Goal: Information Seeking & Learning: Learn about a topic

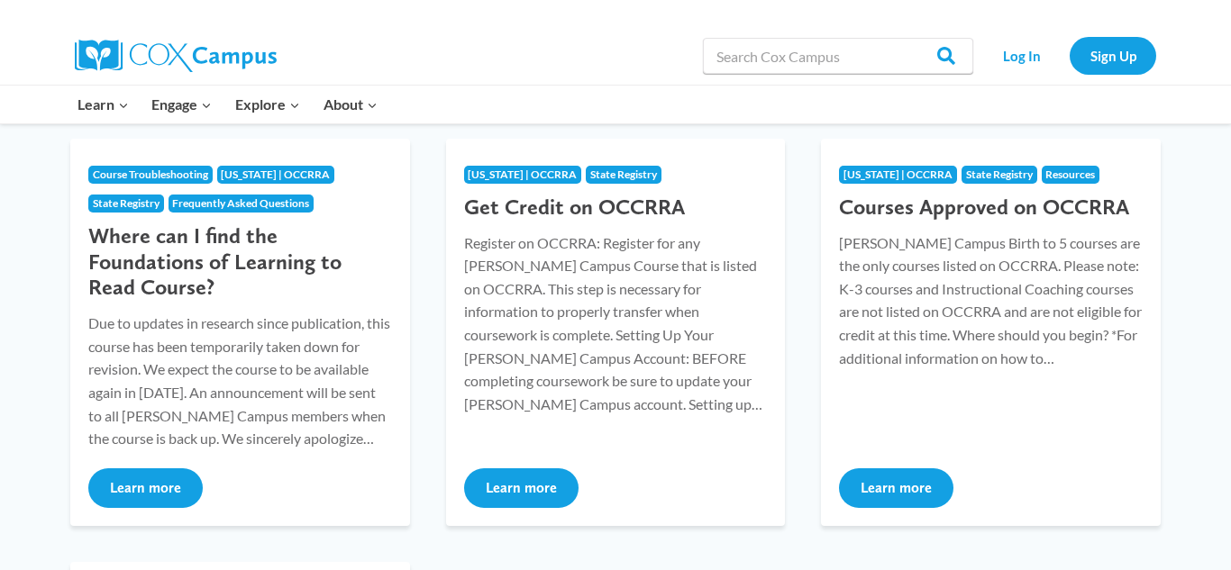
scroll to position [252, 0]
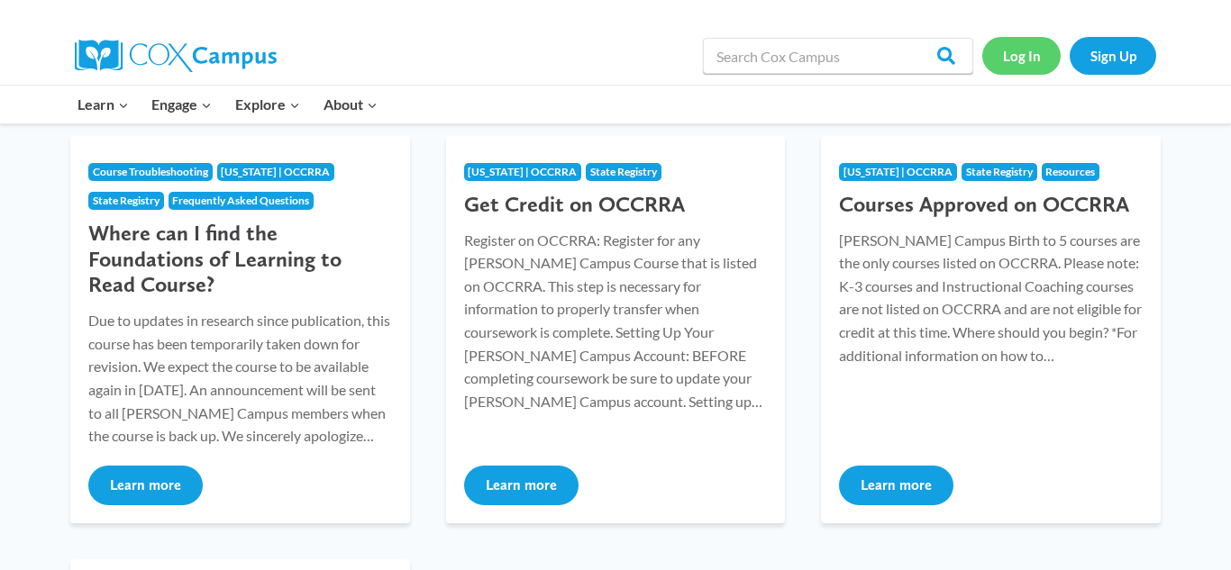
click at [1012, 60] on link "Log In" at bounding box center [1021, 55] width 78 height 37
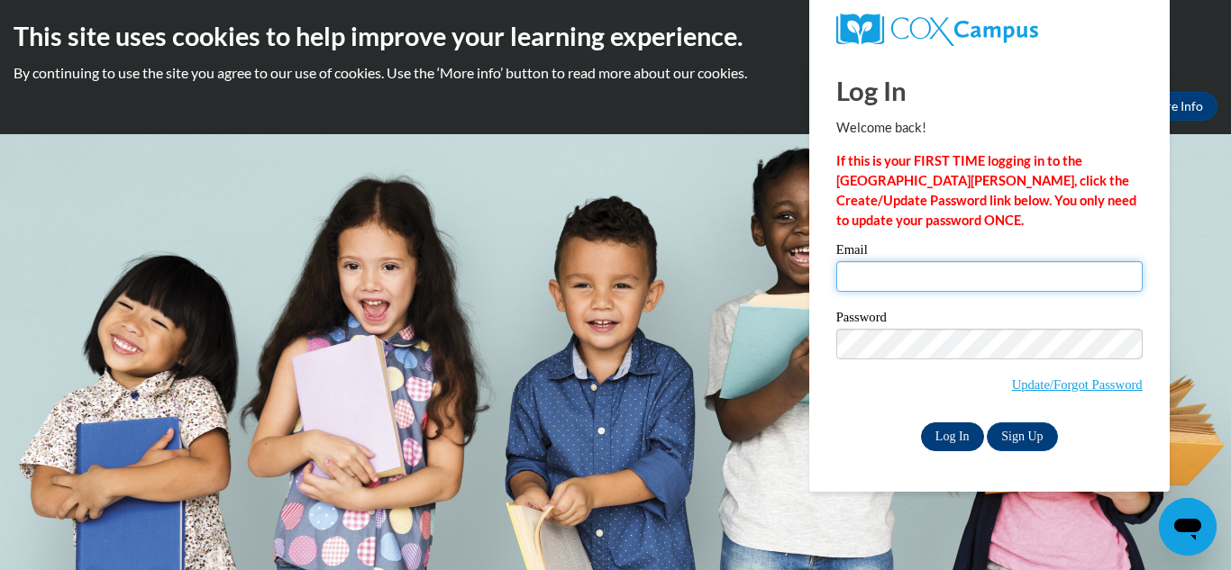
type input "jodi.masica@coshoctoncityschools.com"
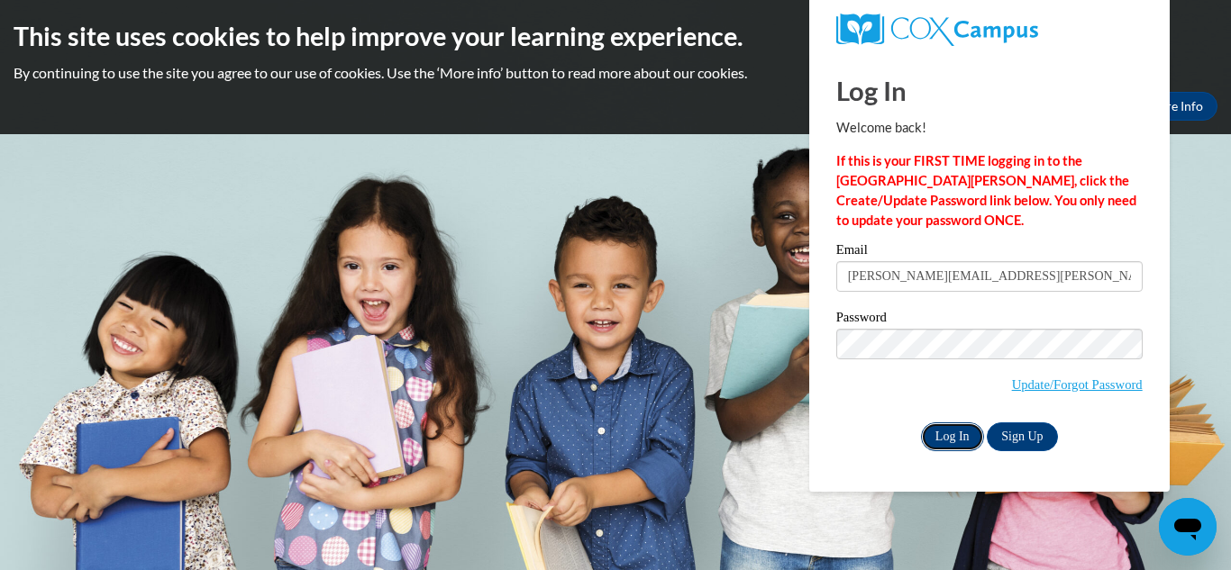
click at [952, 428] on input "Log In" at bounding box center [952, 437] width 63 height 29
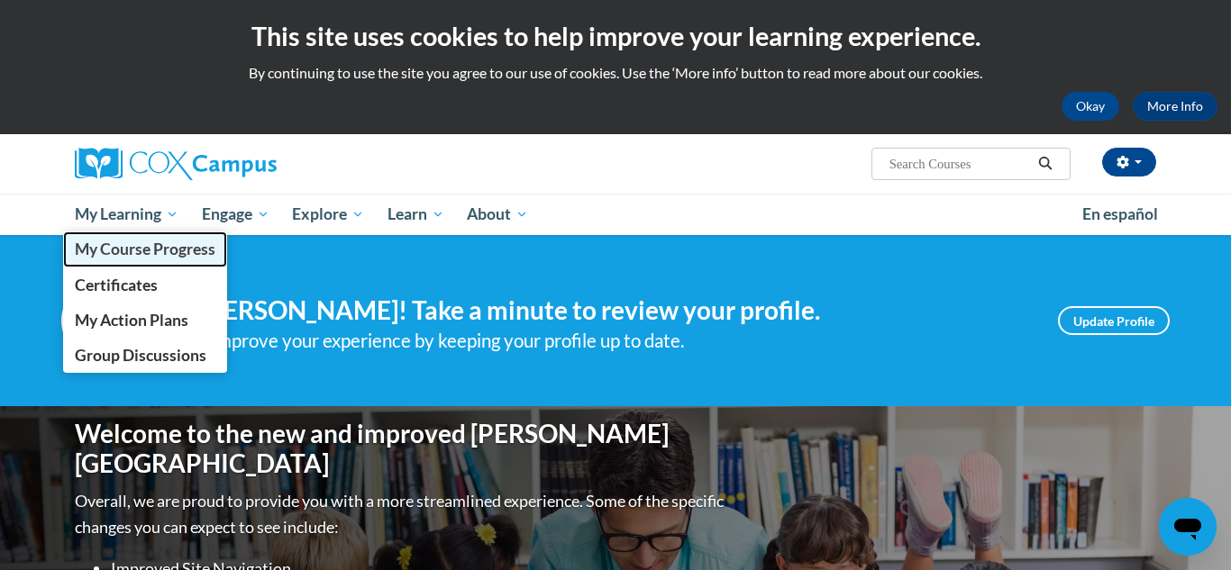
click at [165, 240] on span "My Course Progress" at bounding box center [145, 249] width 141 height 19
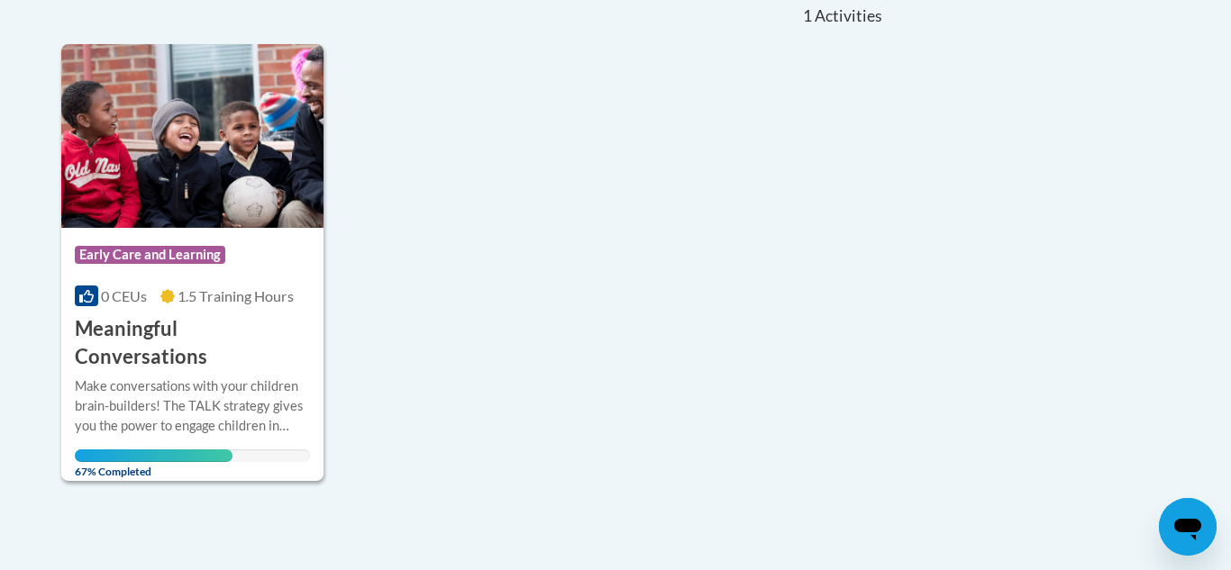
scroll to position [541, 0]
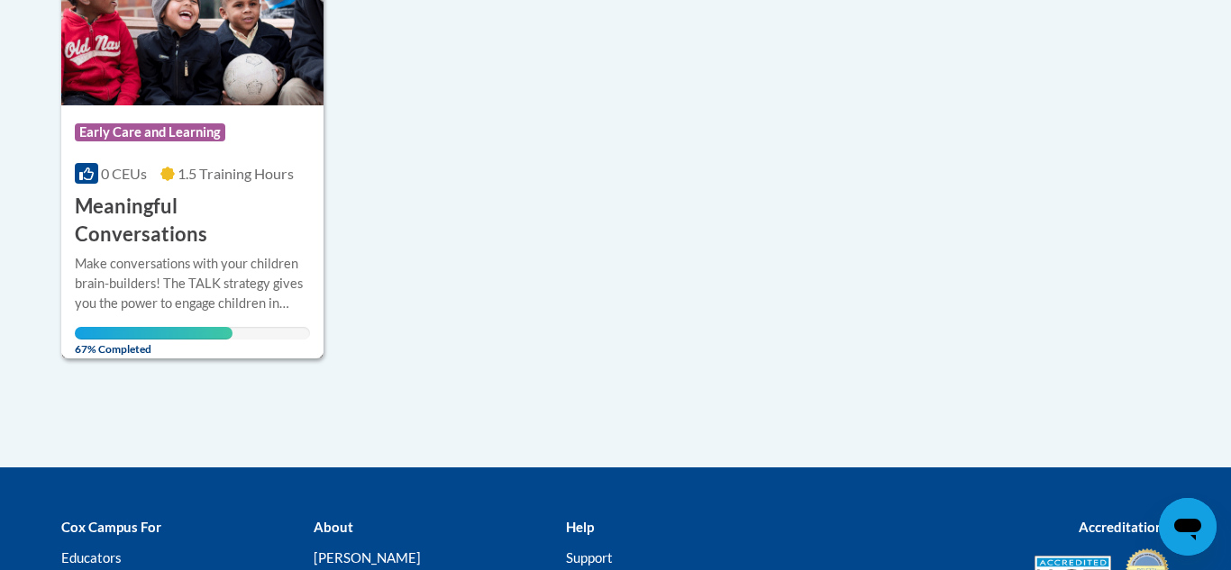
click at [110, 295] on div "Make conversations with your children brain-builders! The TALK strategy gives y…" at bounding box center [192, 297] width 235 height 86
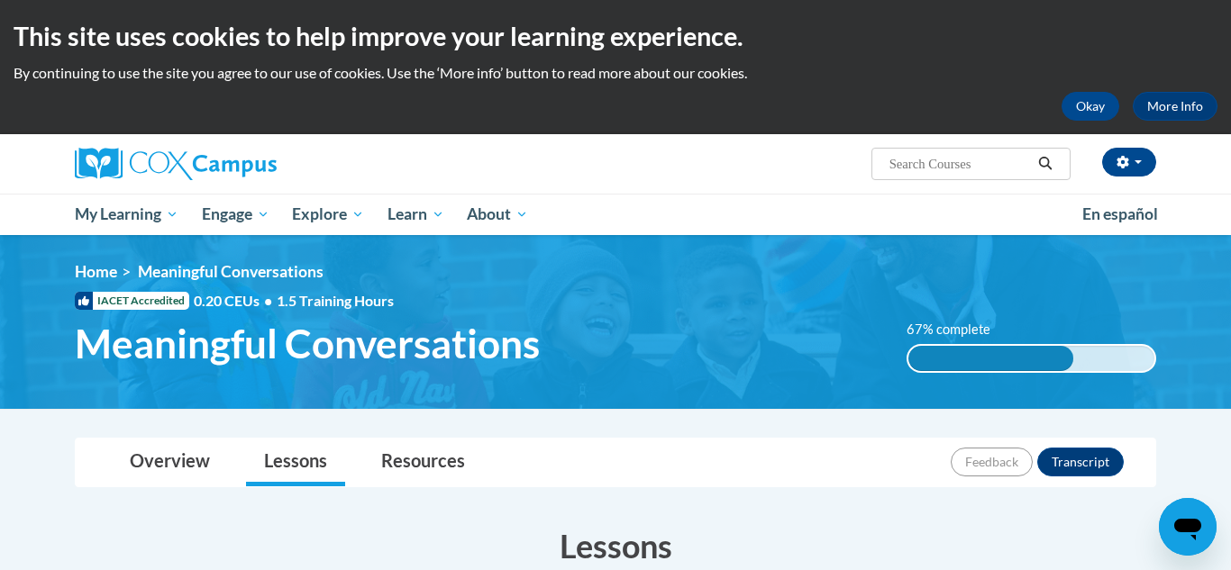
click at [1215, 271] on img at bounding box center [615, 322] width 1231 height 174
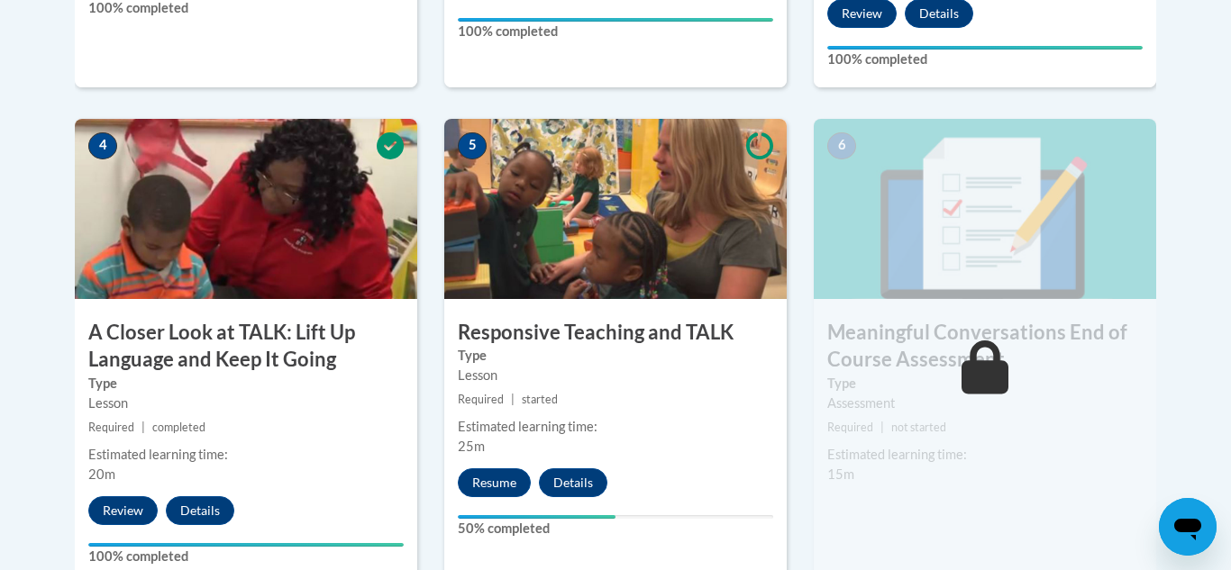
scroll to position [1009, 0]
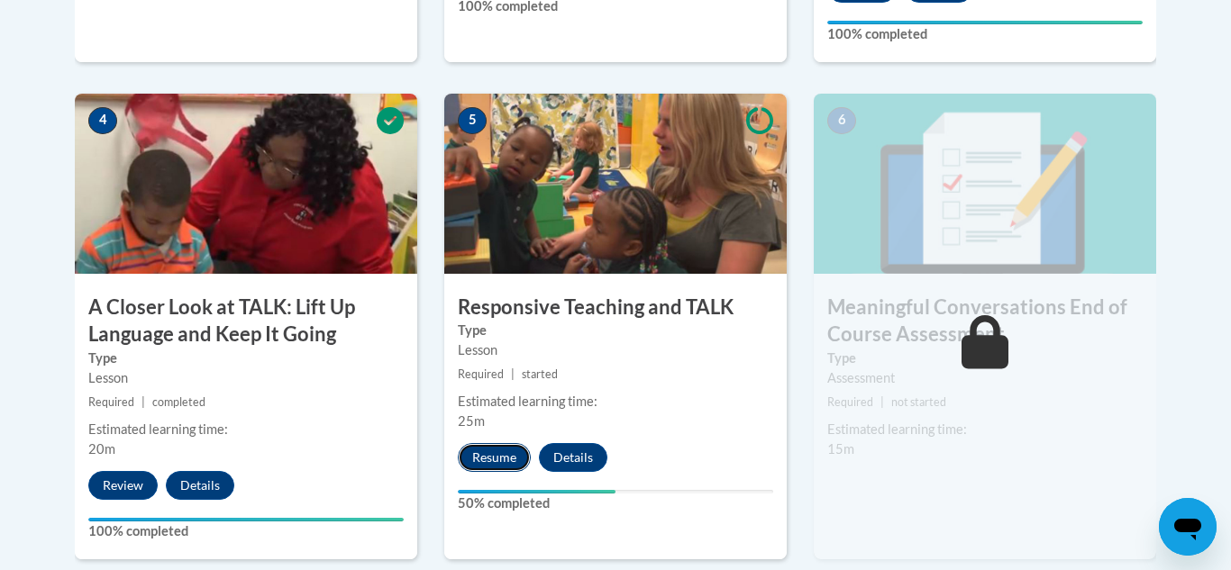
click at [505, 456] on button "Resume" at bounding box center [494, 457] width 73 height 29
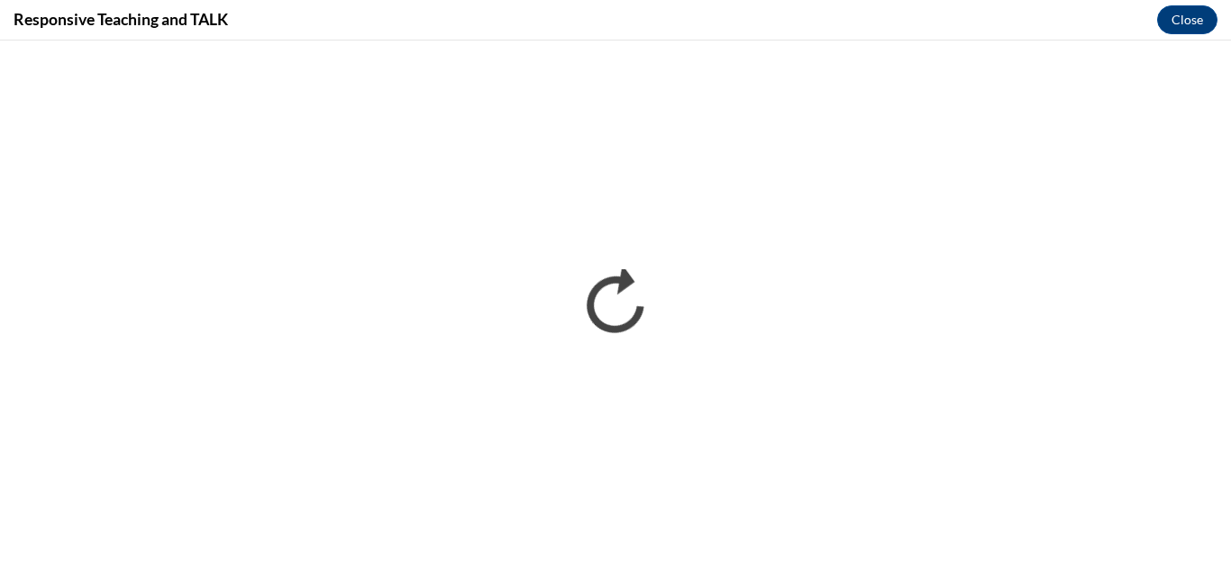
scroll to position [0, 0]
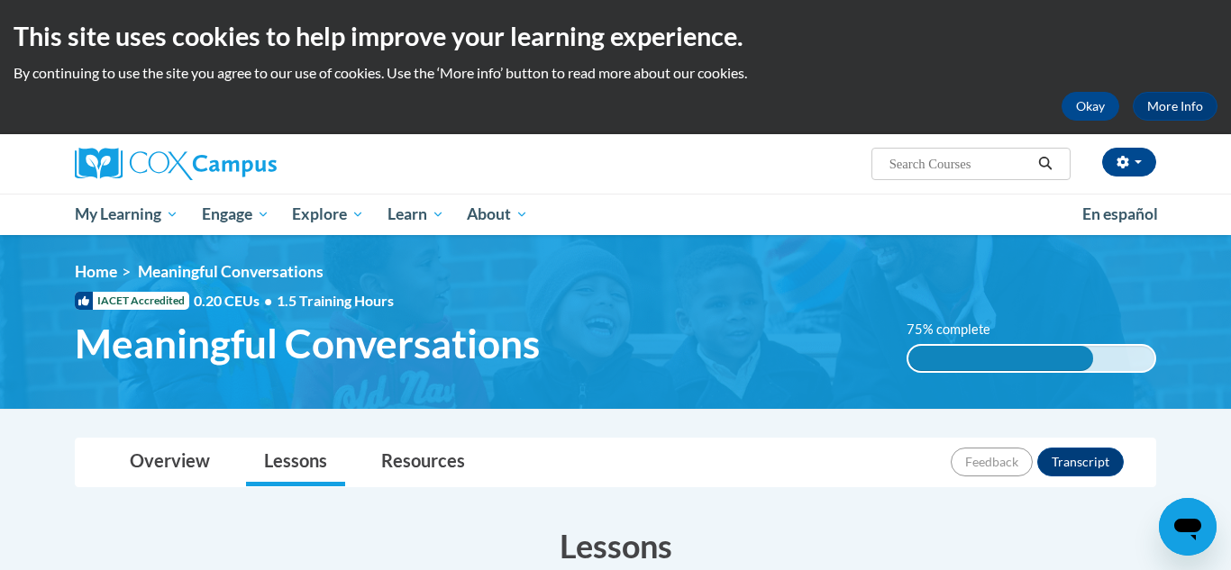
click at [796, 355] on h1 "Meaningful Conversations" at bounding box center [477, 344] width 832 height 48
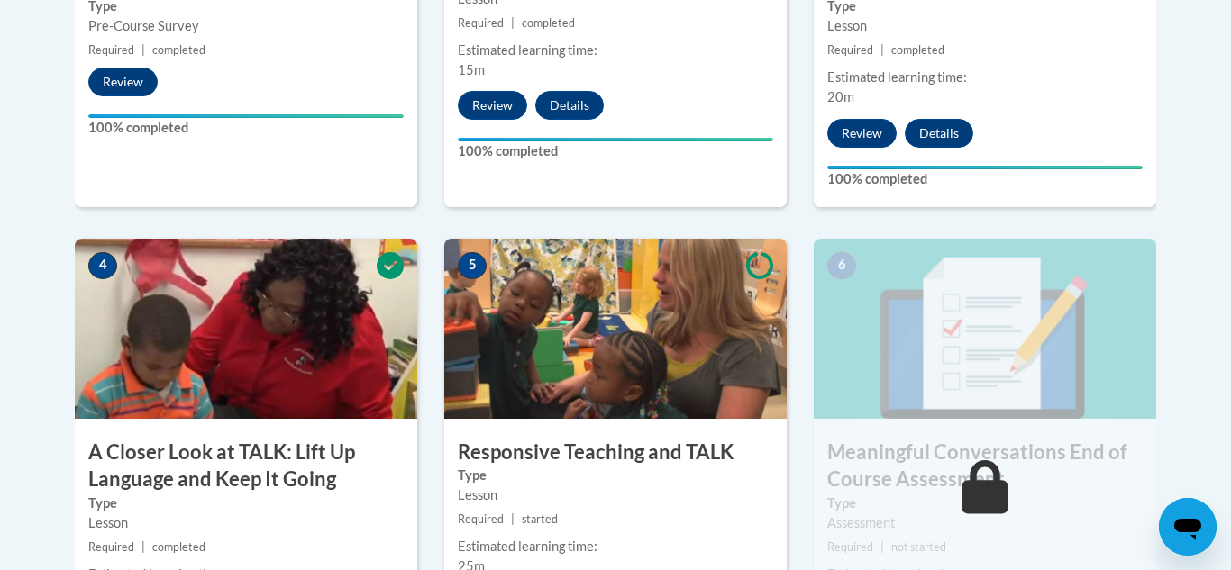
scroll to position [937, 0]
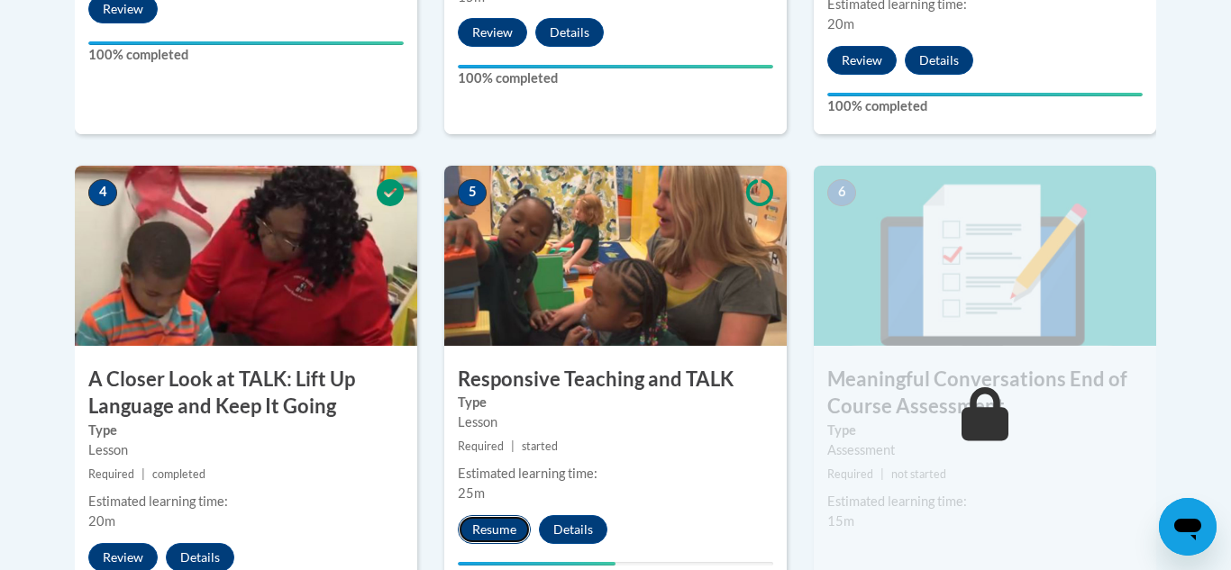
click at [519, 526] on button "Resume" at bounding box center [494, 529] width 73 height 29
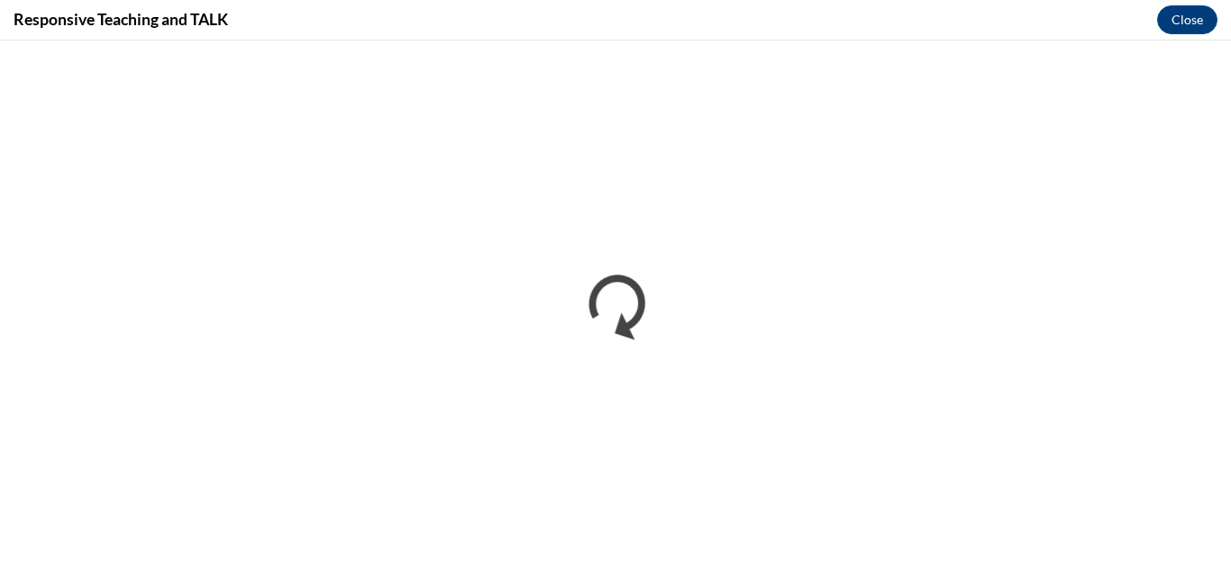
scroll to position [0, 0]
